Goal: Understand site structure

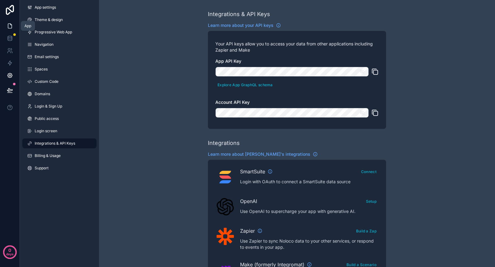
scroll to position [225, 0]
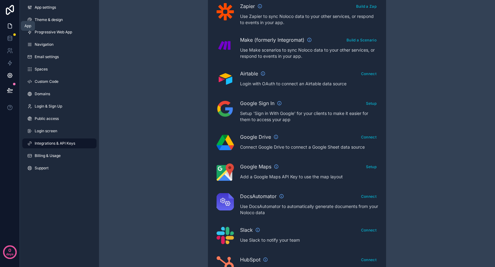
click at [13, 24] on link at bounding box center [10, 26] width 20 height 12
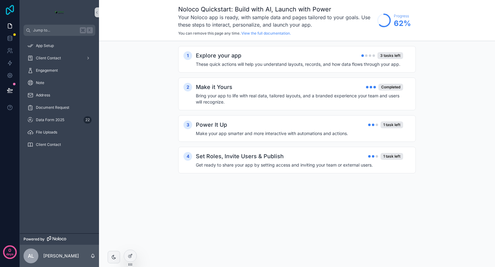
click at [13, 10] on icon at bounding box center [10, 10] width 8 height 10
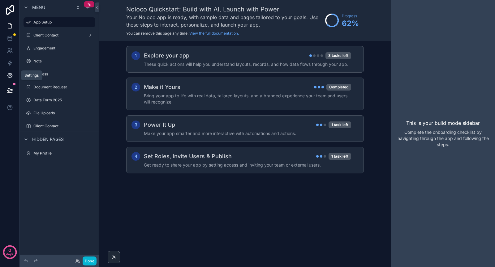
click at [12, 73] on icon at bounding box center [10, 75] width 6 height 6
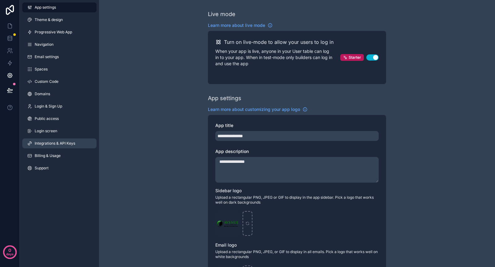
click at [59, 143] on span "Integrations & API Keys" at bounding box center [55, 143] width 41 height 5
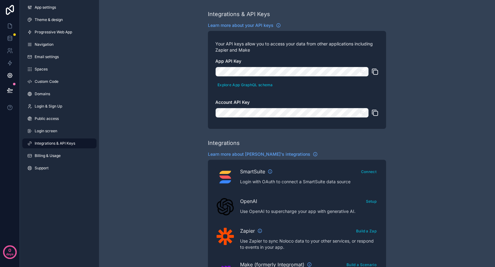
click at [377, 73] on icon "scrollable content" at bounding box center [374, 71] width 7 height 7
click at [364, 73] on icon "scrollable content" at bounding box center [363, 72] width 6 height 6
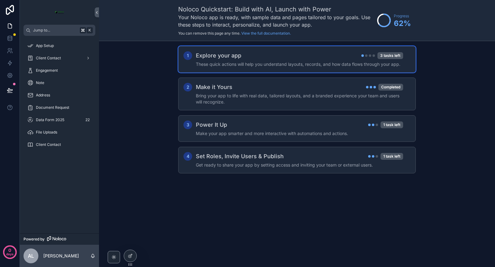
click at [284, 67] on h4 "These quick actions will help you understand layouts, records, and how data flo…" at bounding box center [299, 64] width 207 height 6
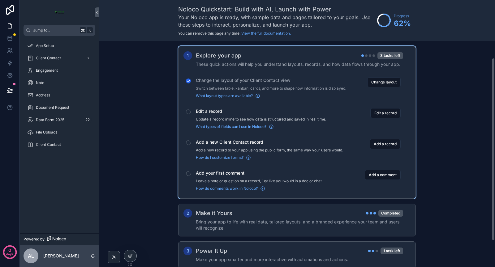
scroll to position [53, 0]
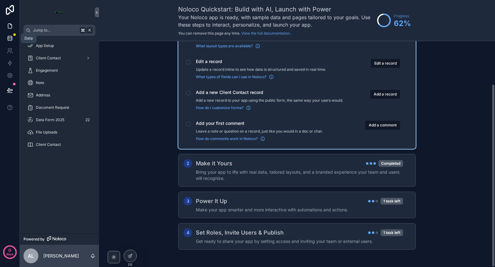
click at [13, 39] on icon at bounding box center [10, 38] width 6 height 6
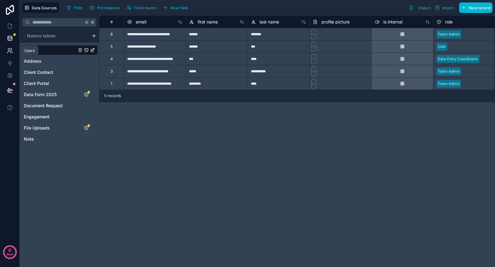
click at [9, 50] on icon at bounding box center [10, 51] width 6 height 6
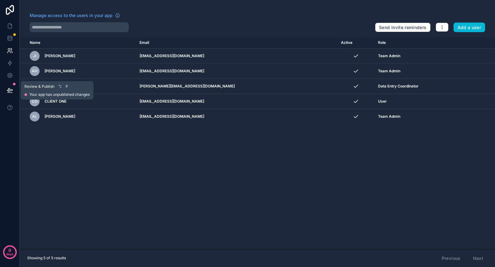
click at [11, 90] on icon at bounding box center [10, 90] width 6 height 6
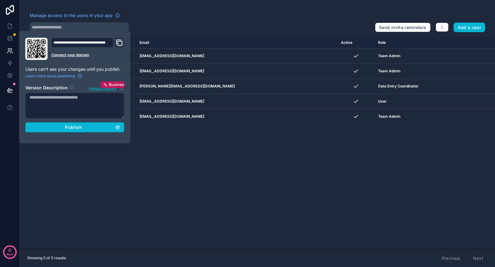
click at [119, 44] on icon "Domain and Custom Link" at bounding box center [119, 42] width 7 height 7
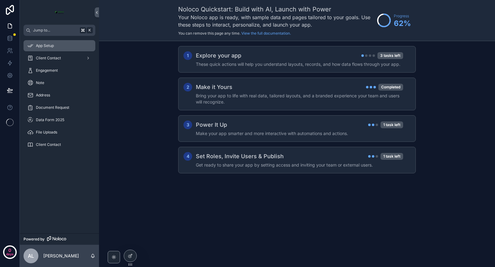
click at [59, 46] on div "App Setup" at bounding box center [59, 46] width 64 height 10
click at [128, 255] on icon at bounding box center [130, 256] width 5 height 5
